Goal: Navigation & Orientation: Find specific page/section

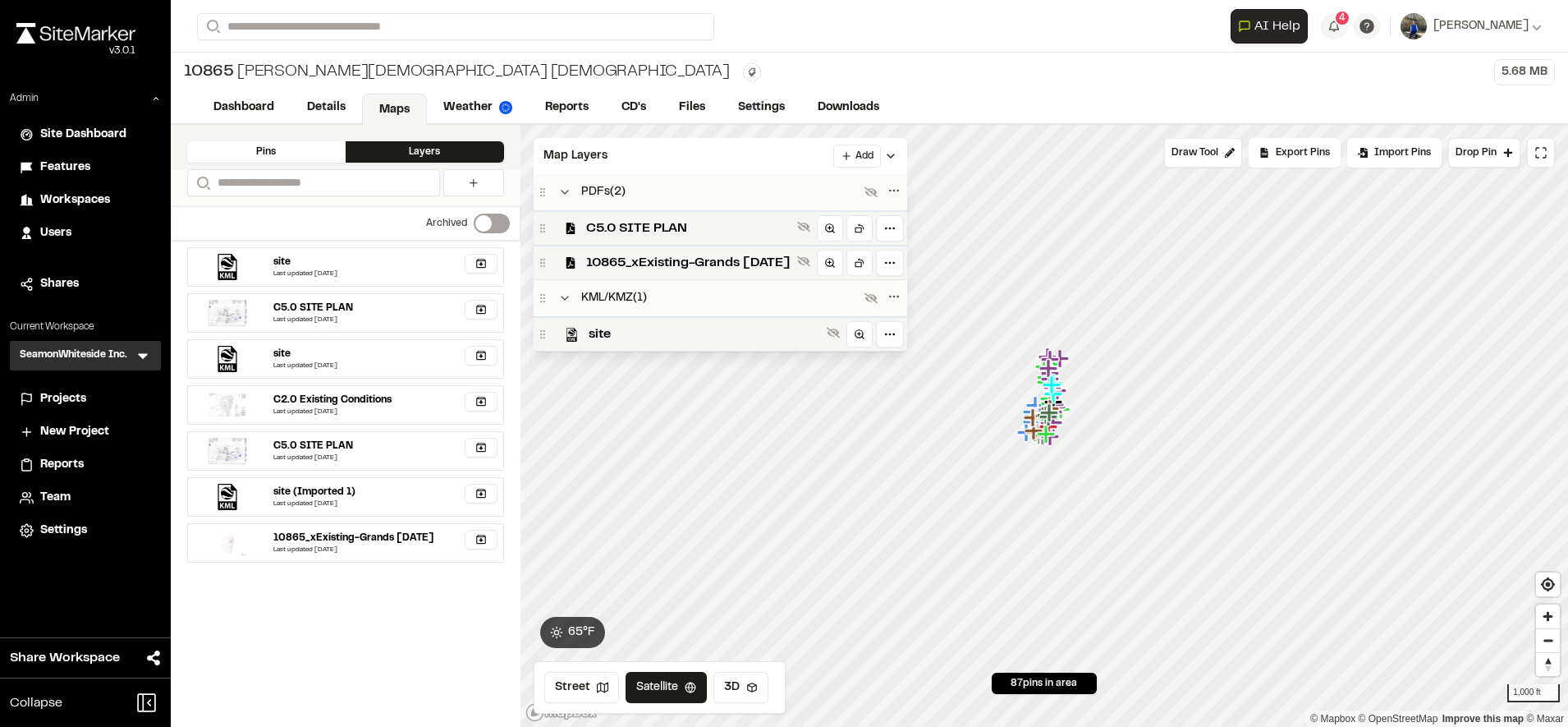
click at [488, 109] on link "Weather" at bounding box center [478, 107] width 102 height 31
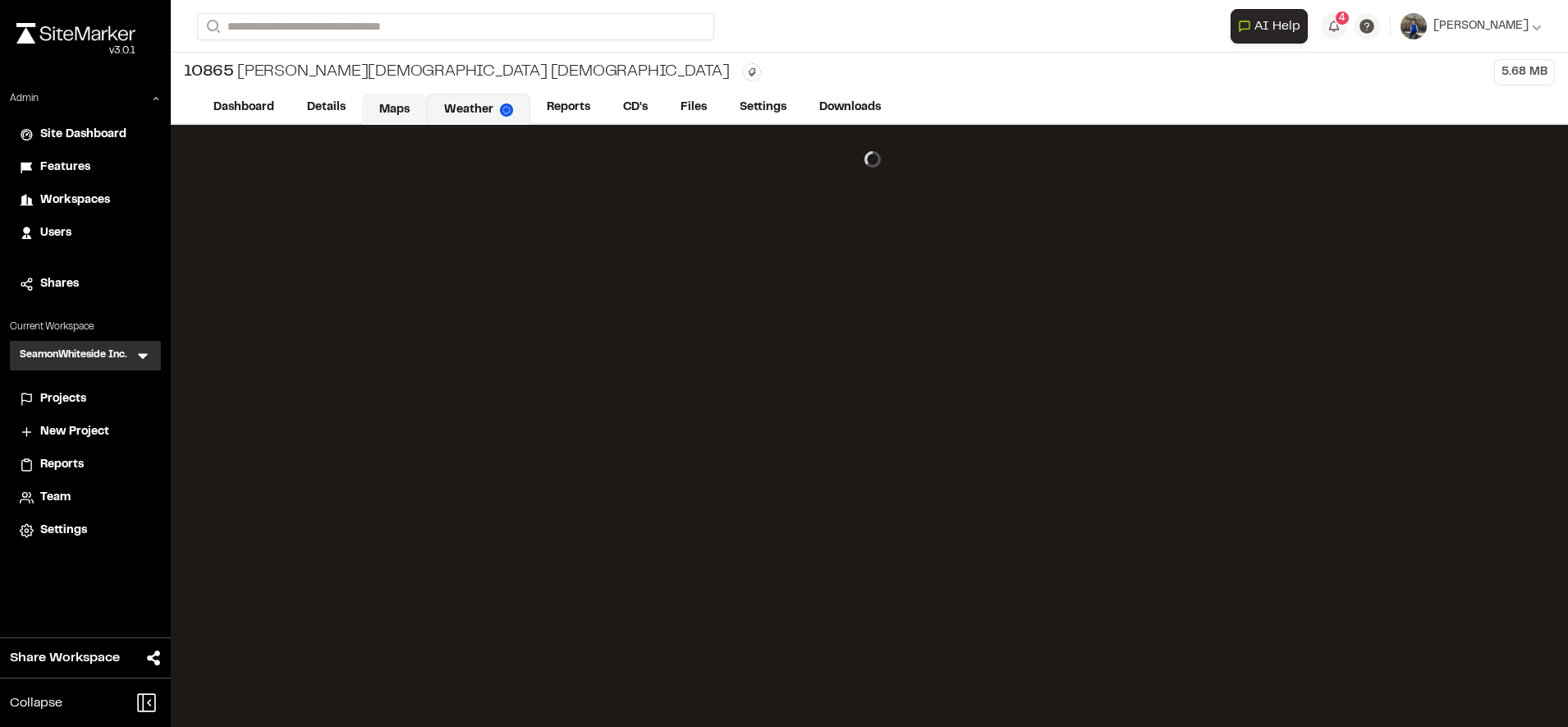
click at [375, 115] on link "Maps" at bounding box center [395, 109] width 65 height 31
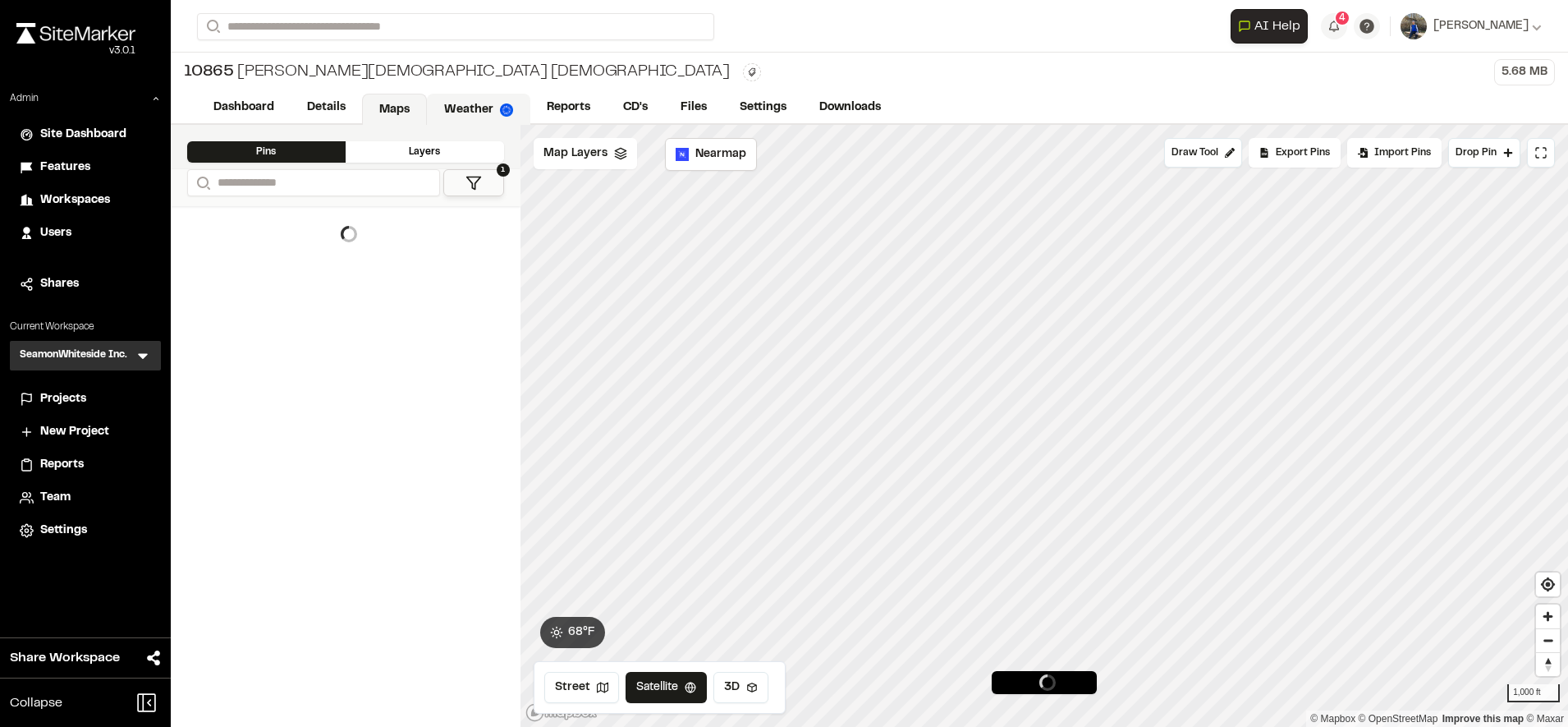
click at [474, 103] on link "Weather" at bounding box center [479, 109] width 104 height 31
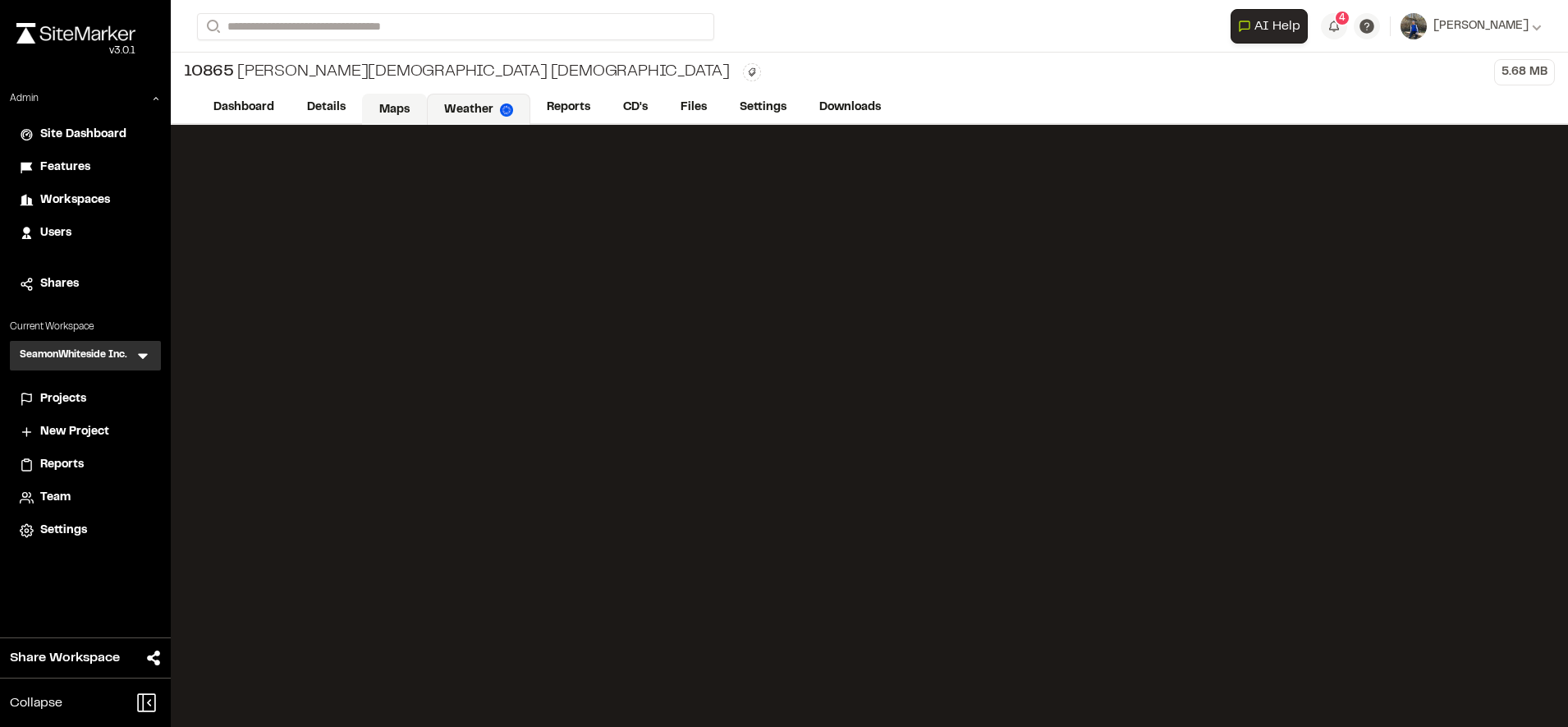
click at [396, 109] on link "Maps" at bounding box center [395, 109] width 65 height 31
